Goal: Information Seeking & Learning: Learn about a topic

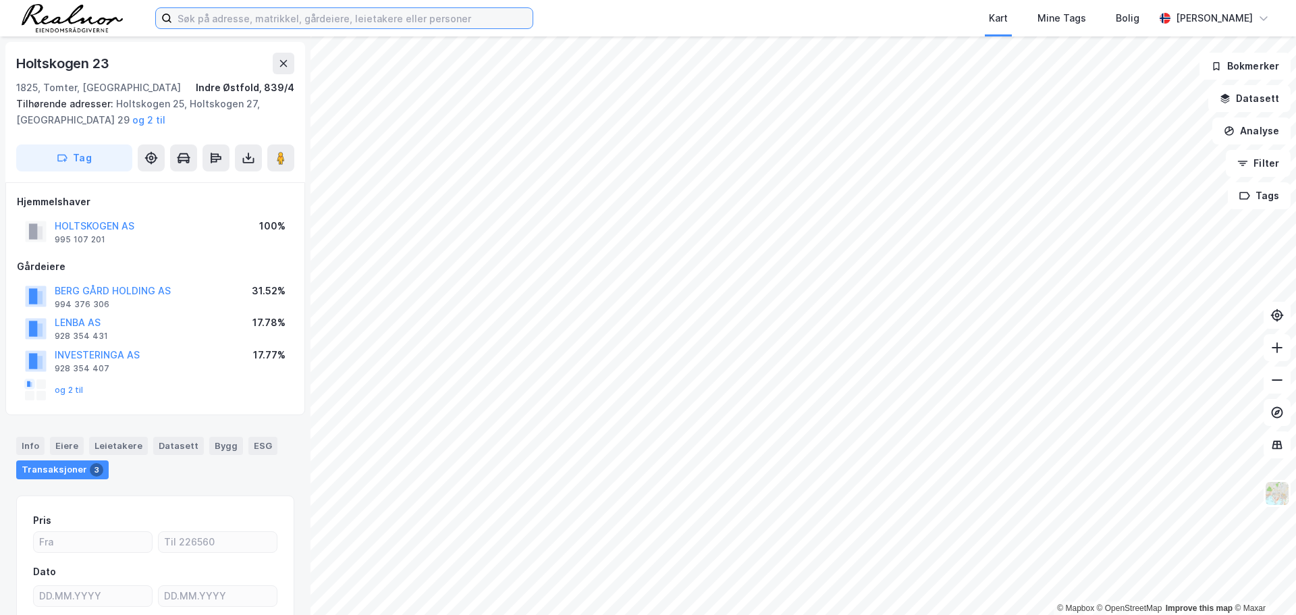
click at [335, 18] on input at bounding box center [352, 18] width 360 height 20
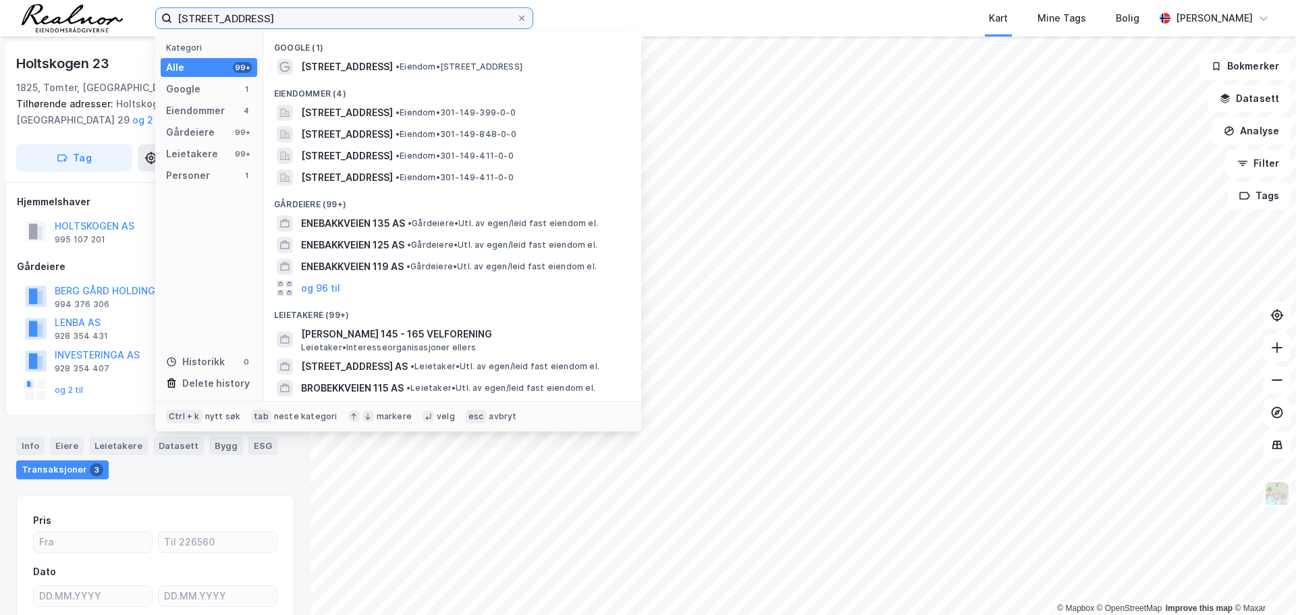
type input "[STREET_ADDRESS]"
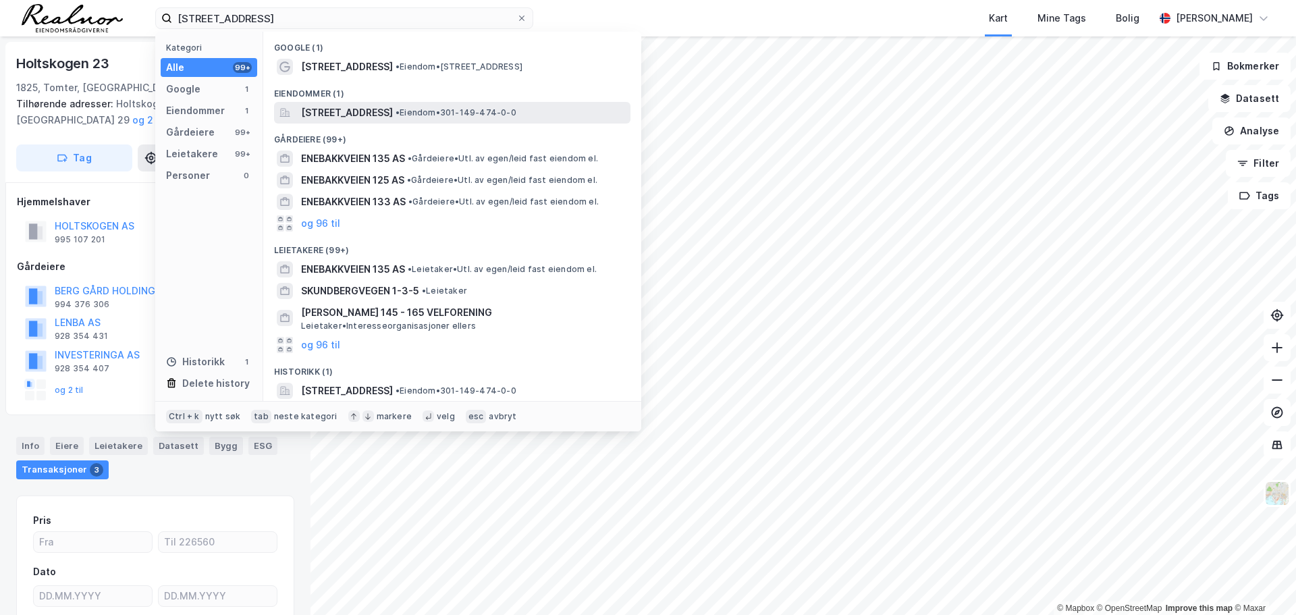
click at [355, 113] on span "[STREET_ADDRESS]" at bounding box center [347, 113] width 92 height 16
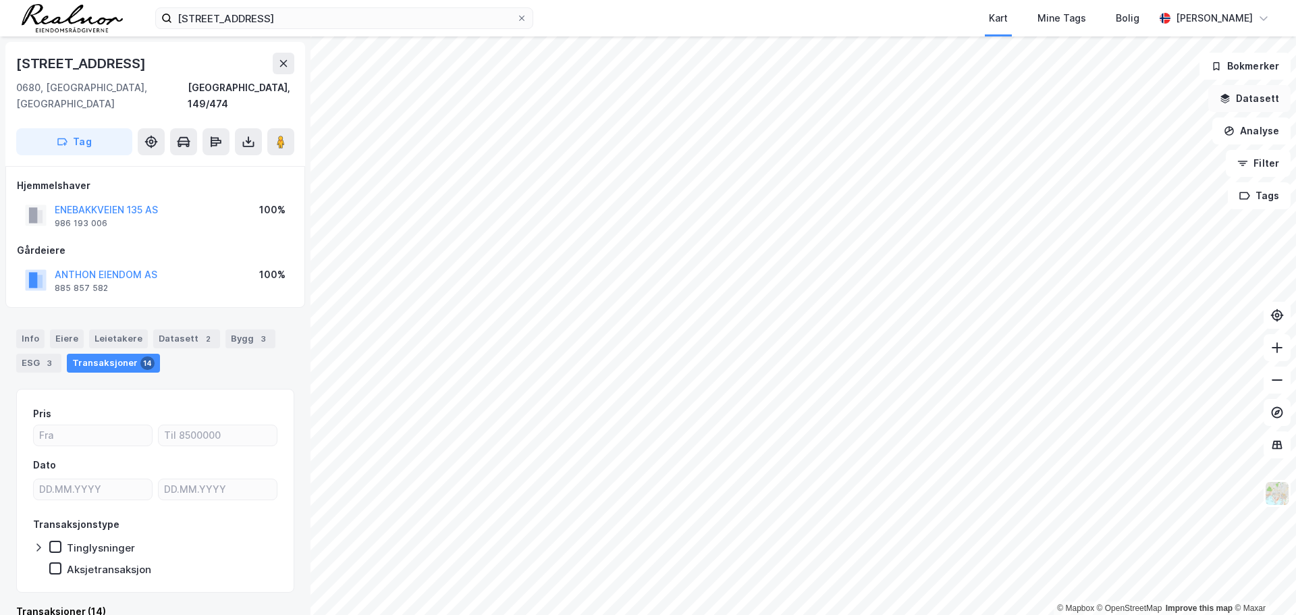
click at [1243, 103] on button "Datasett" at bounding box center [1249, 98] width 82 height 27
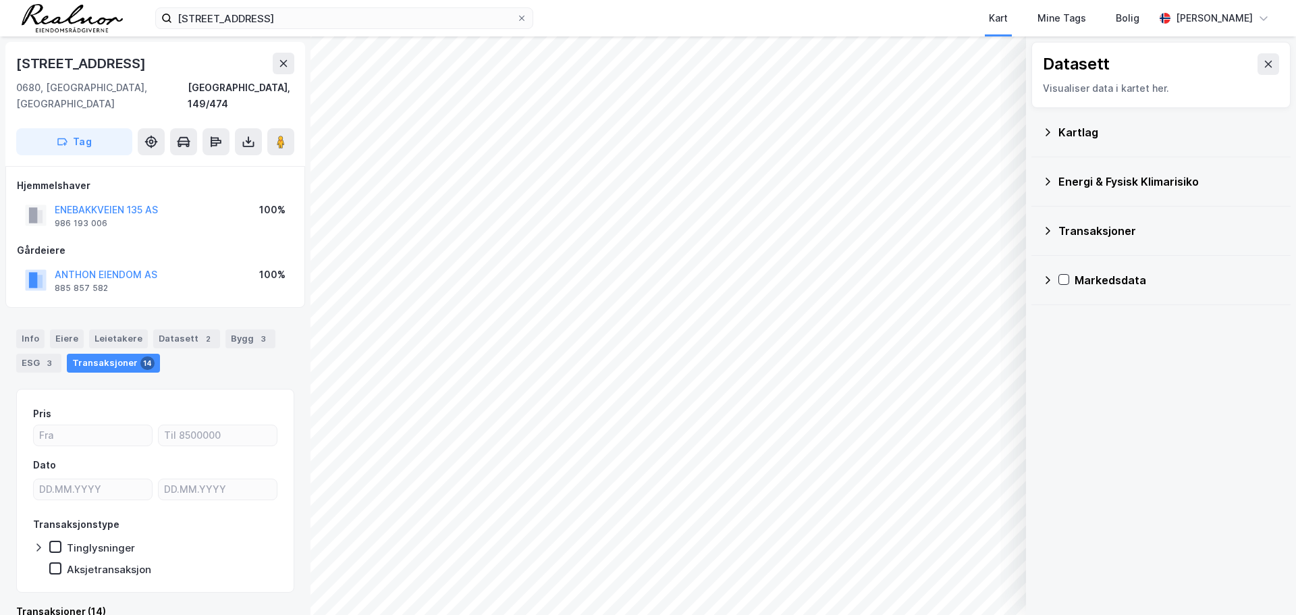
click at [1073, 130] on div "Kartlag" at bounding box center [1168, 132] width 221 height 16
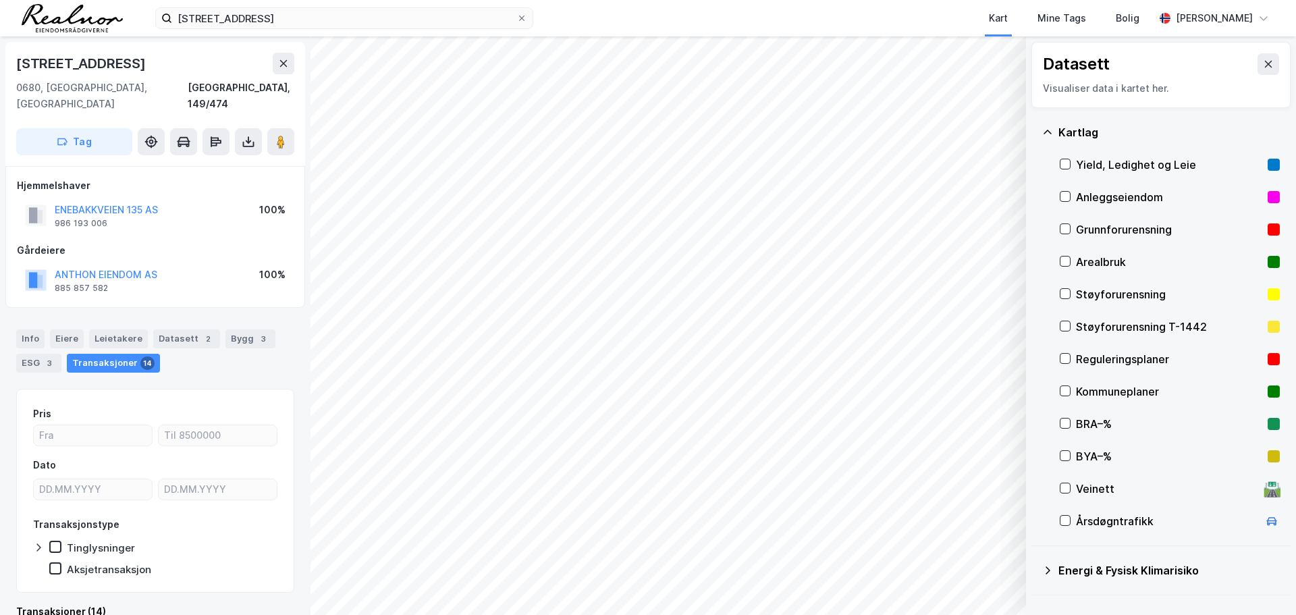
click at [1036, 132] on div "Kartlag Yield, Ledighet og Leie Anleggseiendom Grunnforurensning Arealbruk Støy…" at bounding box center [1160, 327] width 259 height 438
click at [1043, 134] on icon at bounding box center [1047, 132] width 11 height 11
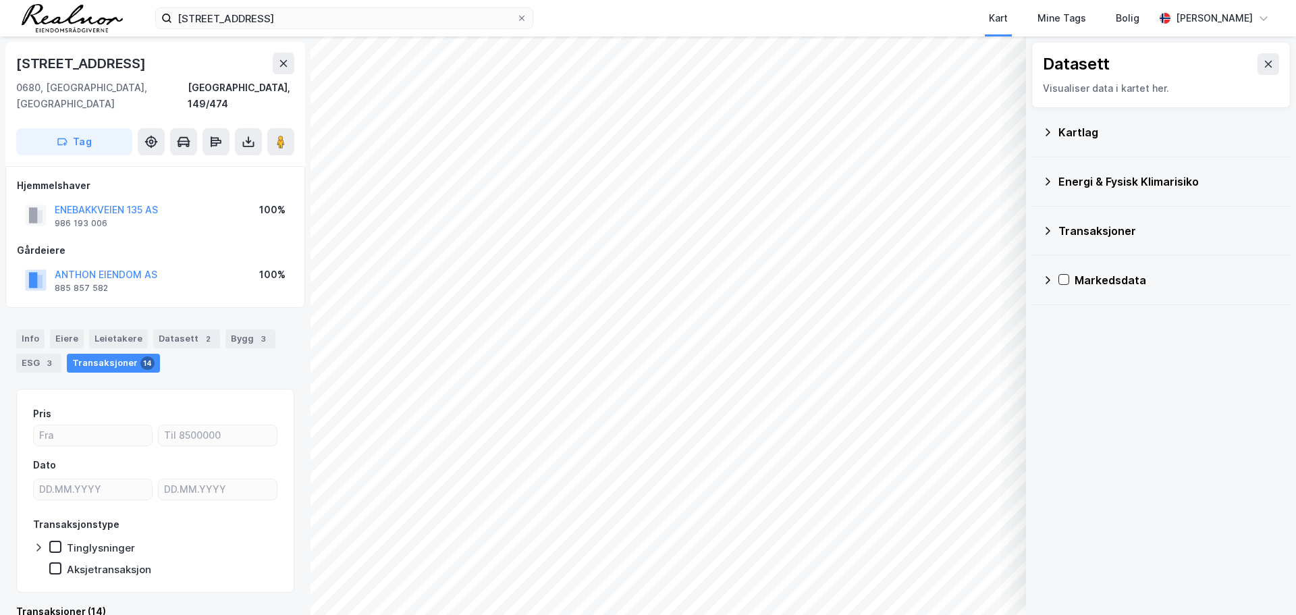
click at [1052, 130] on icon at bounding box center [1047, 132] width 11 height 11
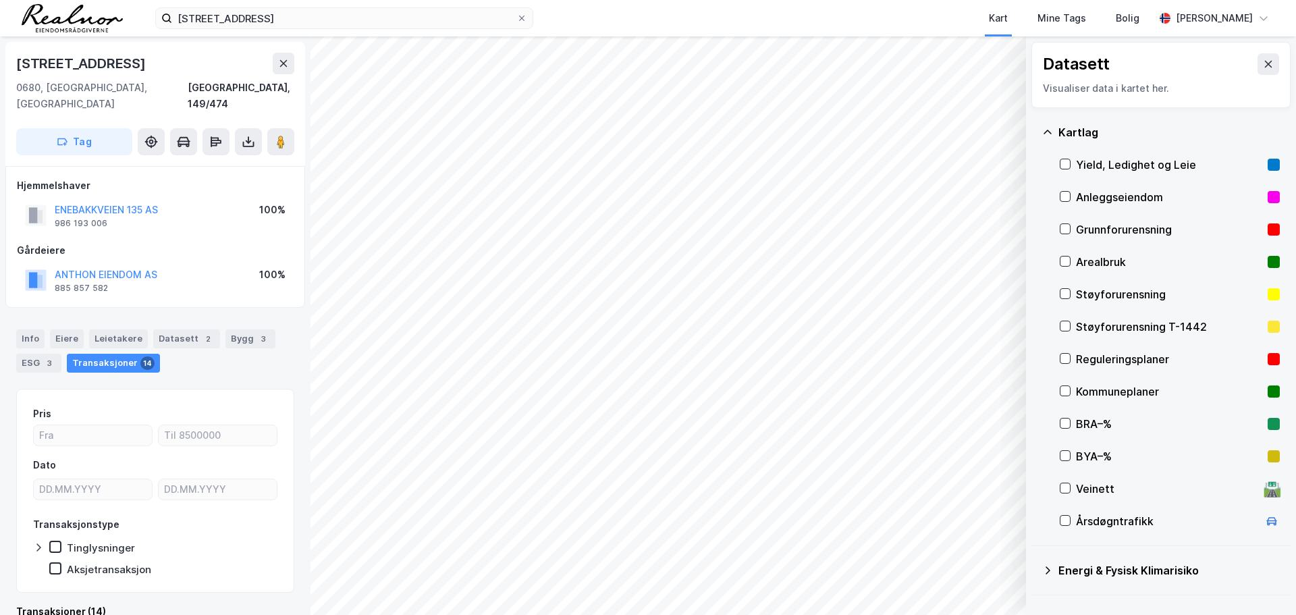
click at [1074, 165] on div "Yield, Ledighet og Leie" at bounding box center [1170, 164] width 220 height 32
